Goal: Task Accomplishment & Management: Complete application form

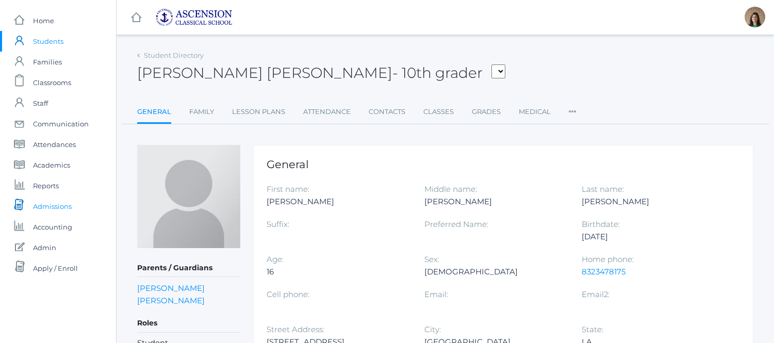
scroll to position [108, 0]
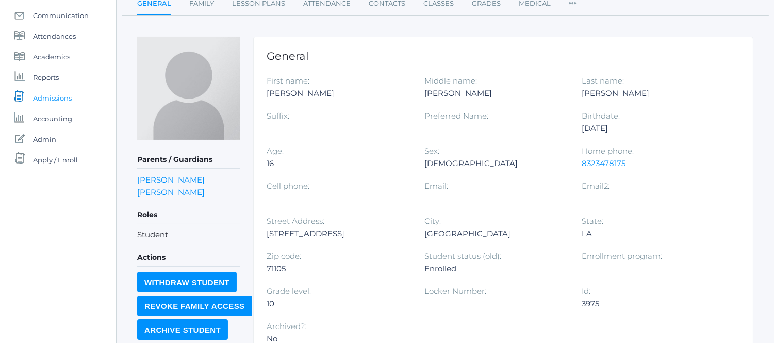
click at [52, 93] on span "Admissions" at bounding box center [52, 98] width 39 height 21
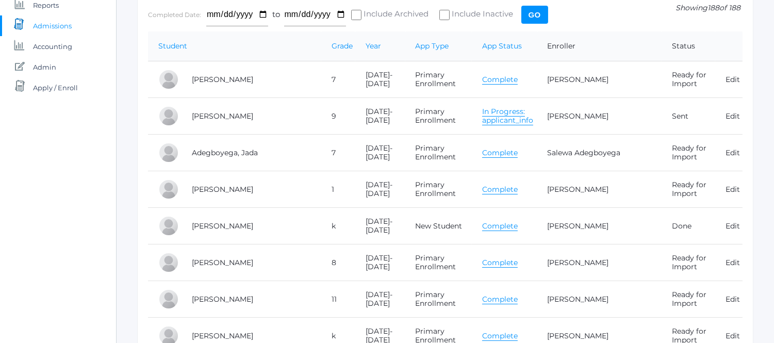
scroll to position [177, 0]
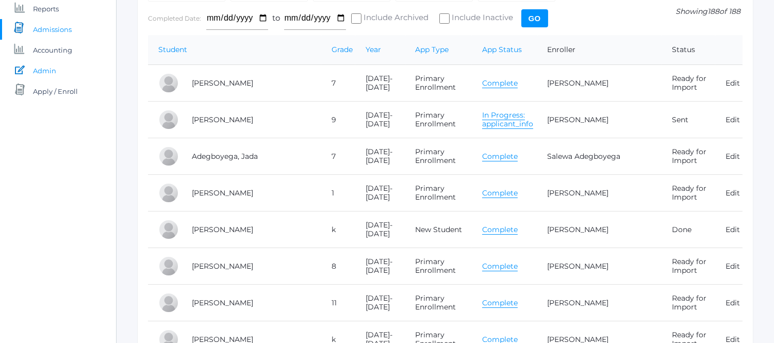
click at [40, 69] on span "Admin" at bounding box center [44, 70] width 23 height 21
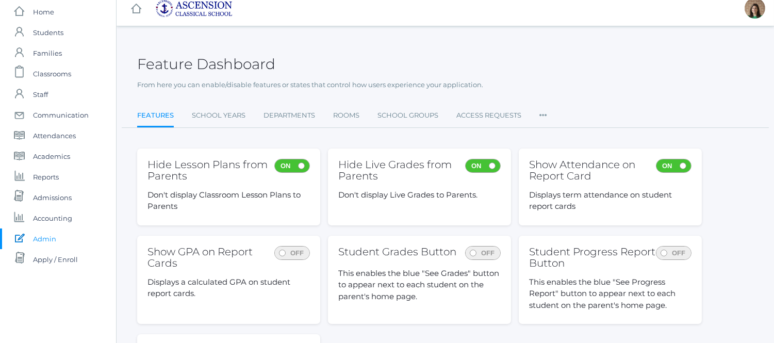
scroll to position [9, 0]
click at [56, 194] on span "Admissions" at bounding box center [52, 197] width 39 height 21
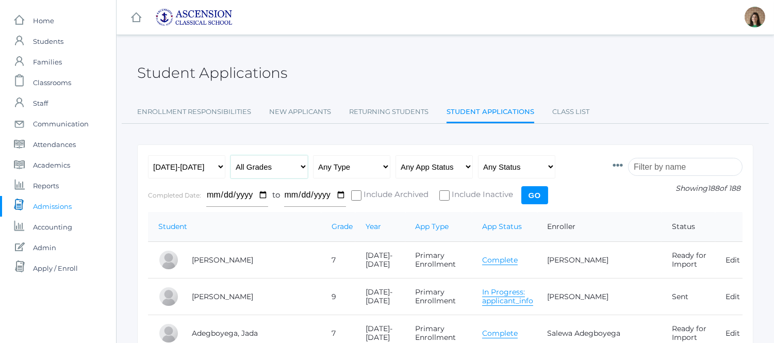
click at [284, 167] on select "All Grades Grammar - Kindergarten - 1st Grade - 2nd Grade - 3rd Grade - 4th Gra…" at bounding box center [268, 166] width 77 height 23
click at [375, 169] on select "Any Type New Student - Promoted - Not Promoted All Enrollment - Primary - Secon…" at bounding box center [351, 166] width 77 height 23
select select "application"
click at [313, 155] on select "Any Type New Student - Promoted - Not Promoted All Enrollment - Primary - Secon…" at bounding box center [351, 166] width 77 height 23
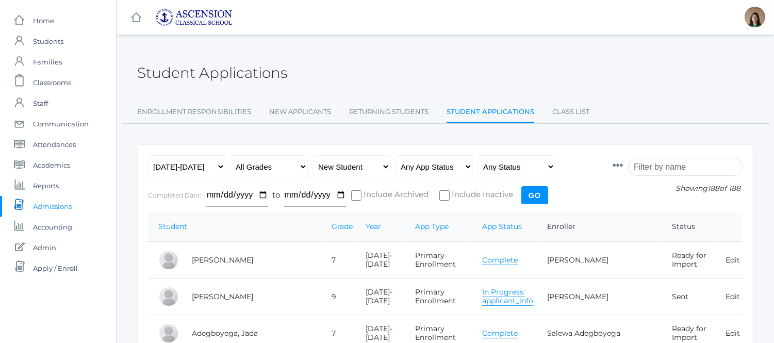
click at [529, 201] on input "Go" at bounding box center [534, 195] width 27 height 18
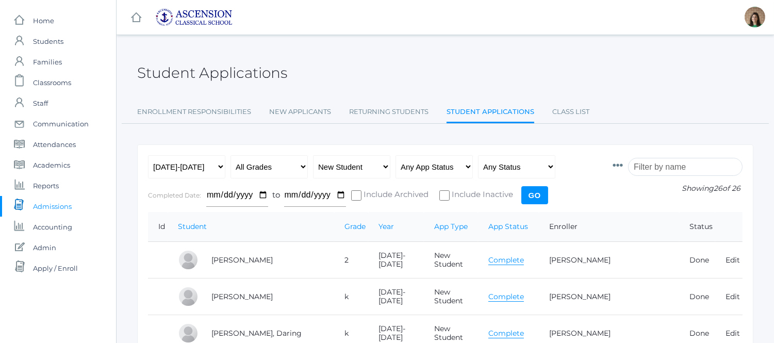
click at [529, 198] on input "Go" at bounding box center [534, 195] width 27 height 18
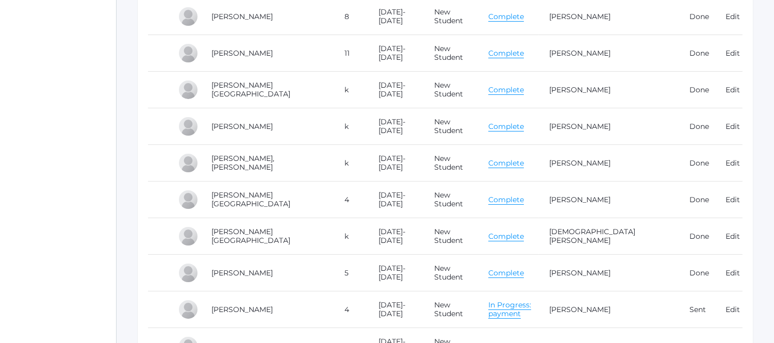
scroll to position [429, 0]
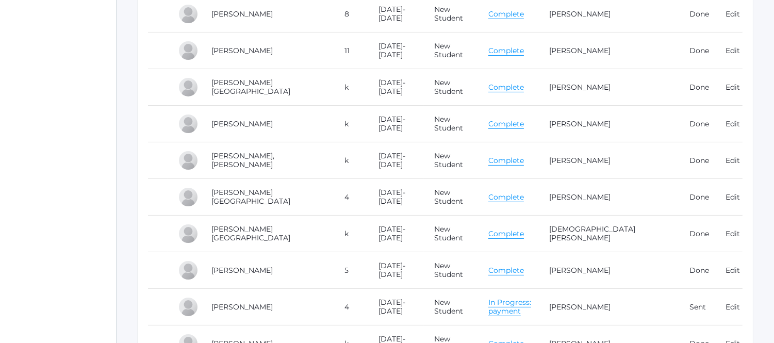
drag, startPoint x: 0, startPoint y: 0, endPoint x: 529, endPoint y: 198, distance: 564.4
click at [524, 198] on link "Complete" at bounding box center [506, 197] width 36 height 10
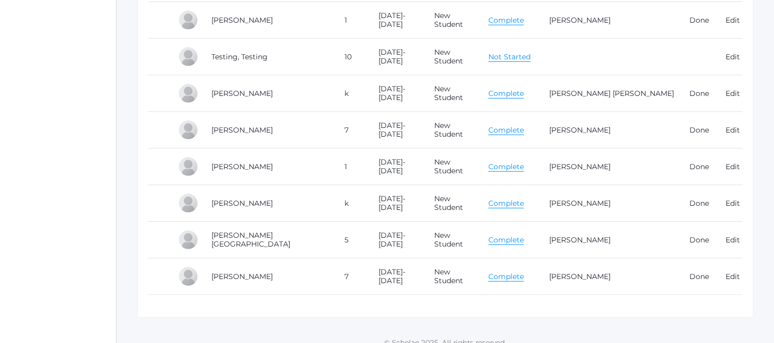
scroll to position [898, 0]
click at [512, 205] on link "Complete" at bounding box center [506, 204] width 36 height 10
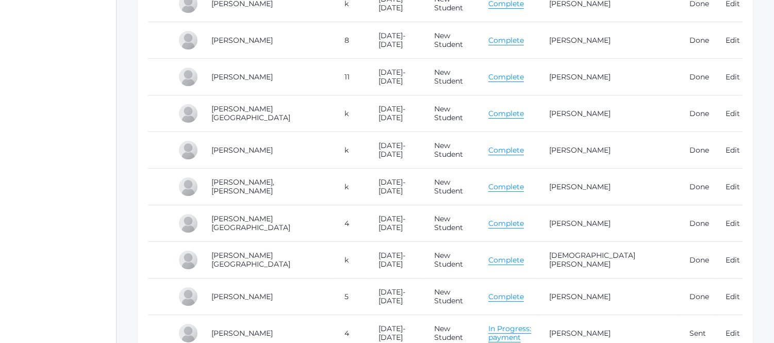
scroll to position [383, 0]
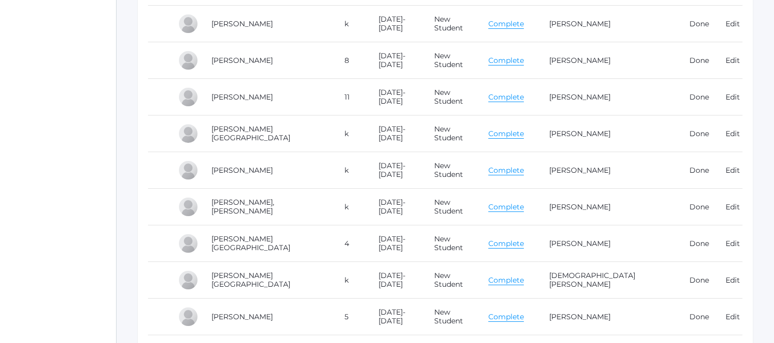
click at [524, 96] on link "Complete" at bounding box center [506, 97] width 36 height 10
click at [507, 99] on link "Complete" at bounding box center [506, 97] width 36 height 10
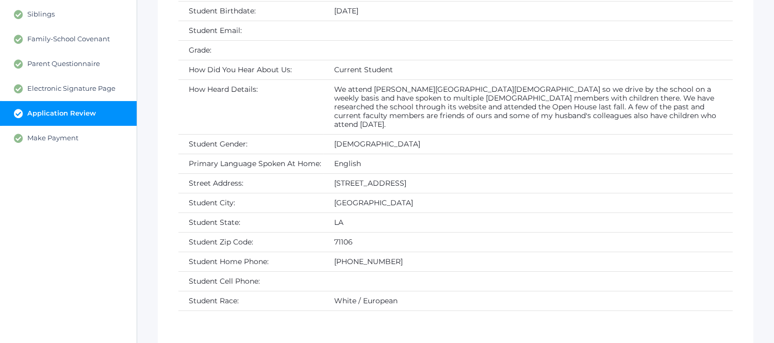
scroll to position [282, 0]
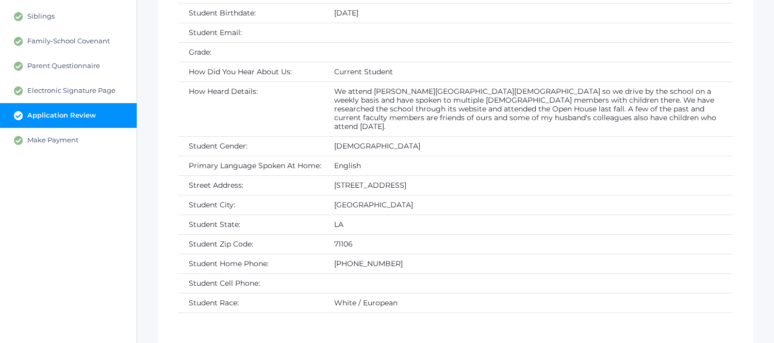
click at [552, 234] on td "71106" at bounding box center [528, 244] width 409 height 20
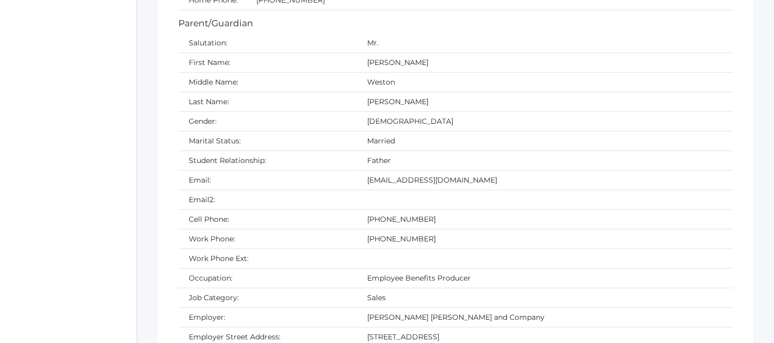
scroll to position [1446, 0]
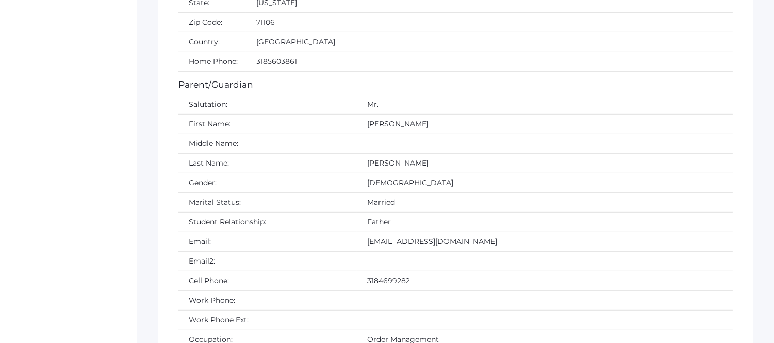
scroll to position [1146, 0]
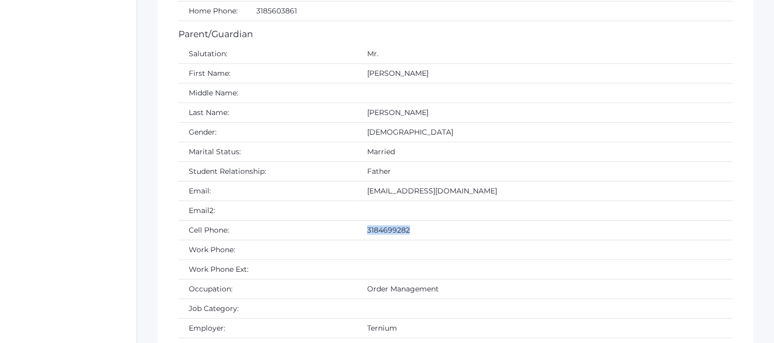
drag, startPoint x: 307, startPoint y: 232, endPoint x: 354, endPoint y: 233, distance: 46.4
click at [357, 233] on td "3184699282" at bounding box center [545, 230] width 376 height 20
copy td "3184699282"
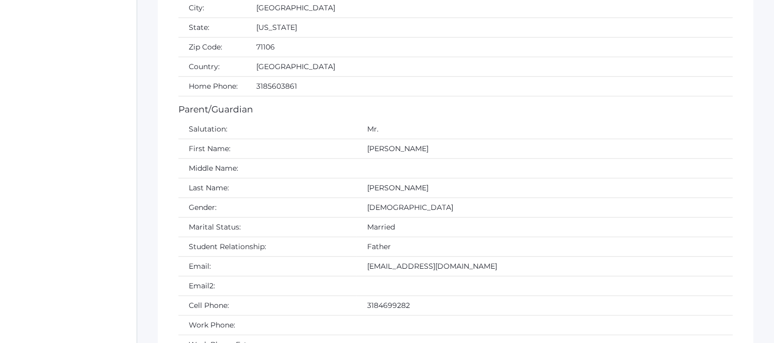
scroll to position [1071, 0]
drag, startPoint x: 425, startPoint y: 265, endPoint x: 308, endPoint y: 271, distance: 116.7
click at [357, 271] on td "[EMAIL_ADDRESS][DOMAIN_NAME]" at bounding box center [545, 266] width 376 height 20
copy td "Michaellgrayson@gmail.com"
